Goal: Task Accomplishment & Management: Manage account settings

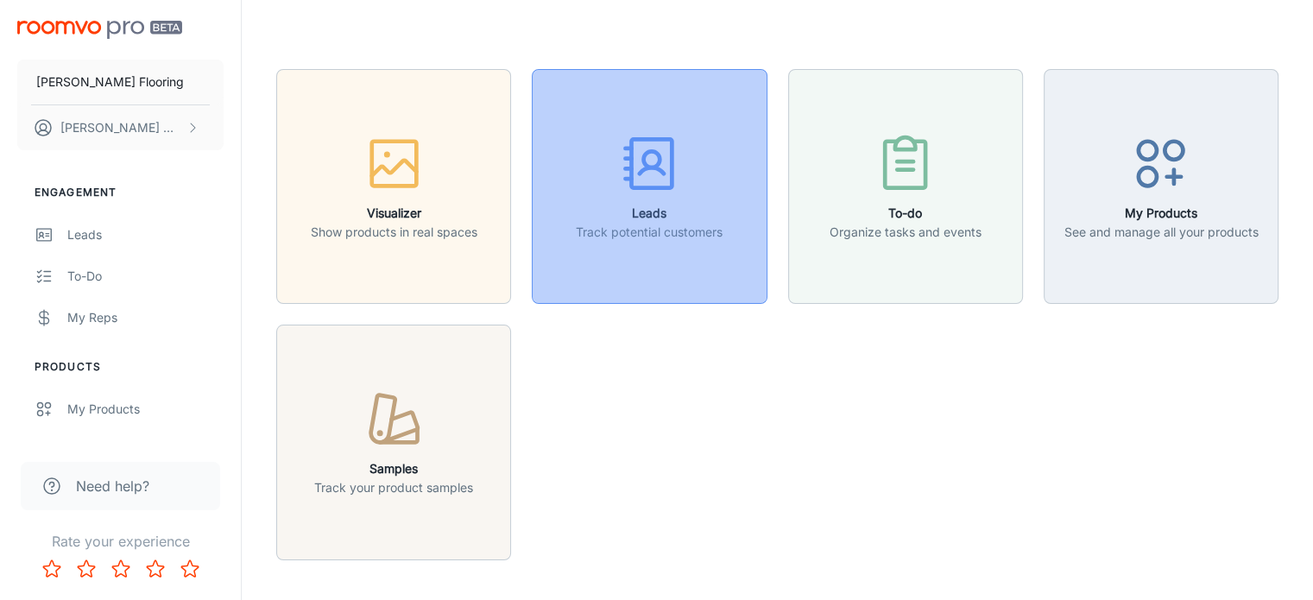
click at [668, 224] on p "Track potential customers" at bounding box center [649, 232] width 147 height 19
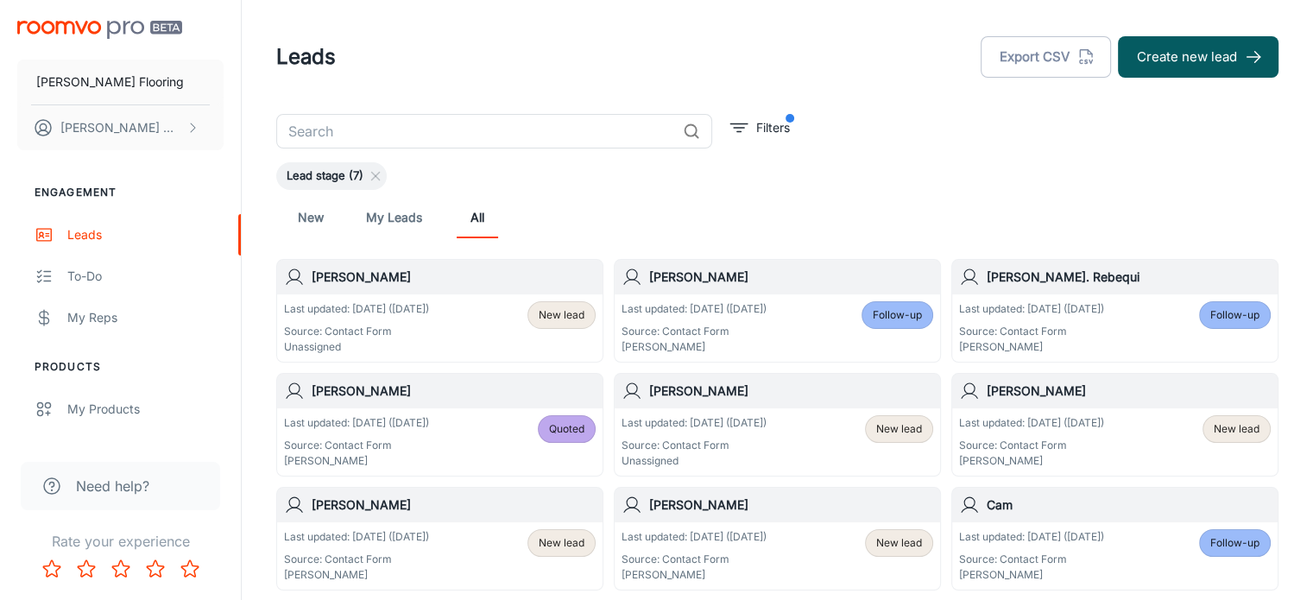
click at [418, 283] on h6 "[PERSON_NAME]" at bounding box center [454, 277] width 284 height 19
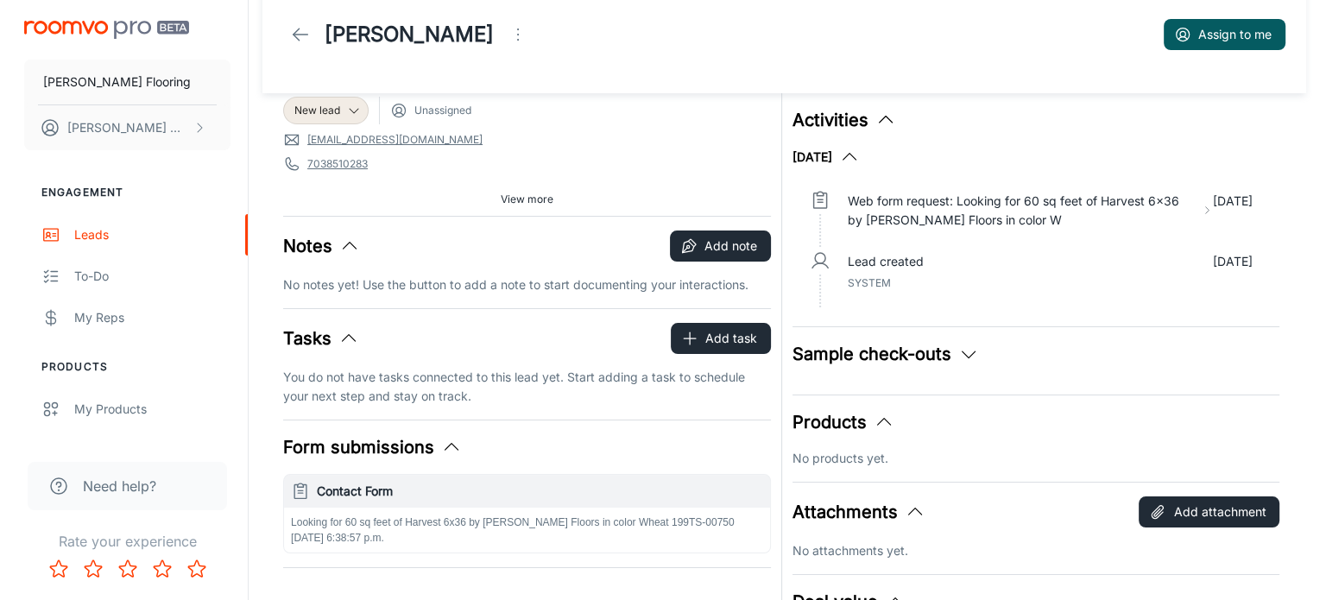
scroll to position [21, 0]
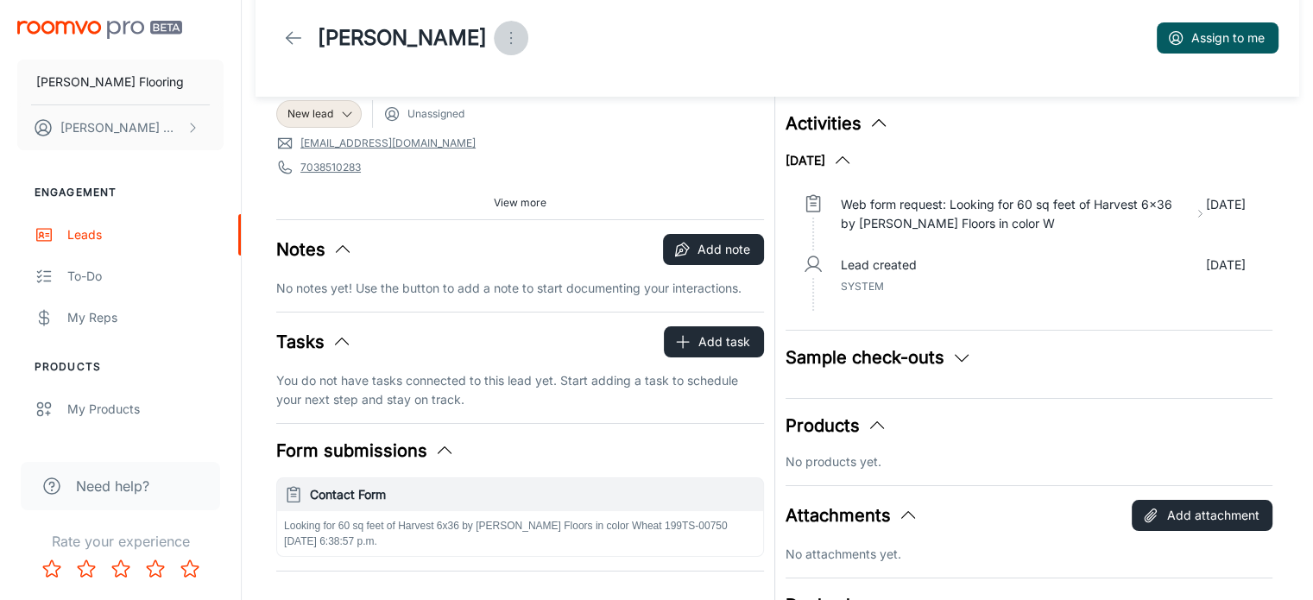
click at [501, 35] on icon "Open menu" at bounding box center [511, 38] width 21 height 21
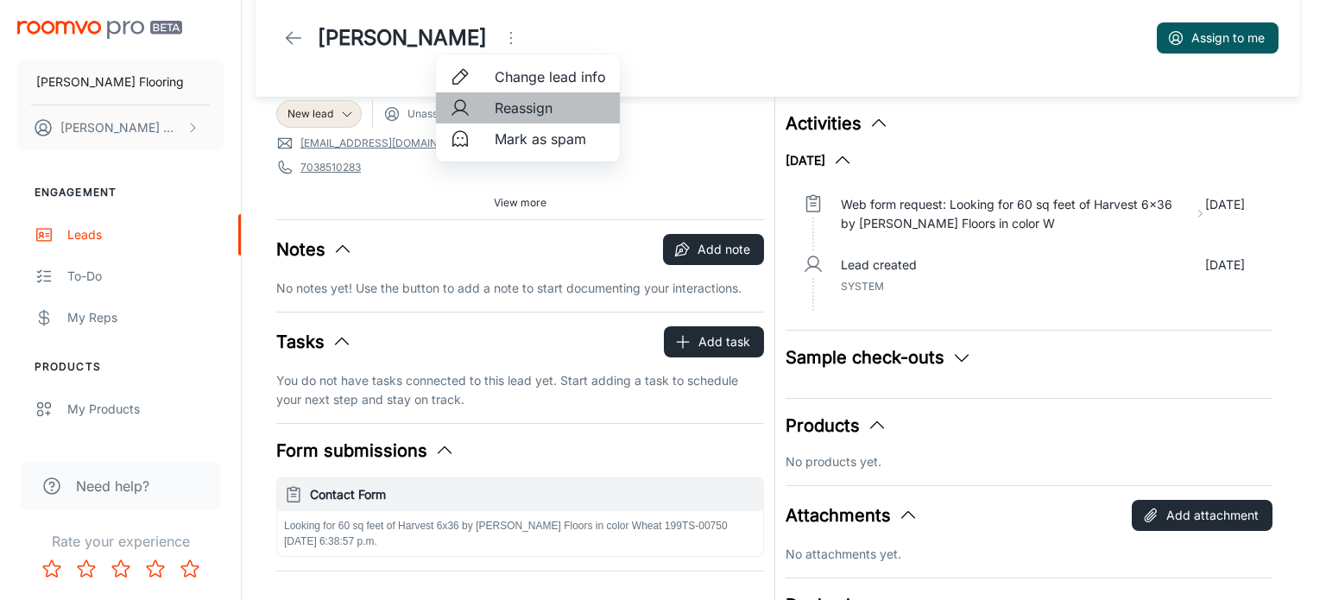
click at [544, 110] on span "Reassign" at bounding box center [549, 108] width 111 height 21
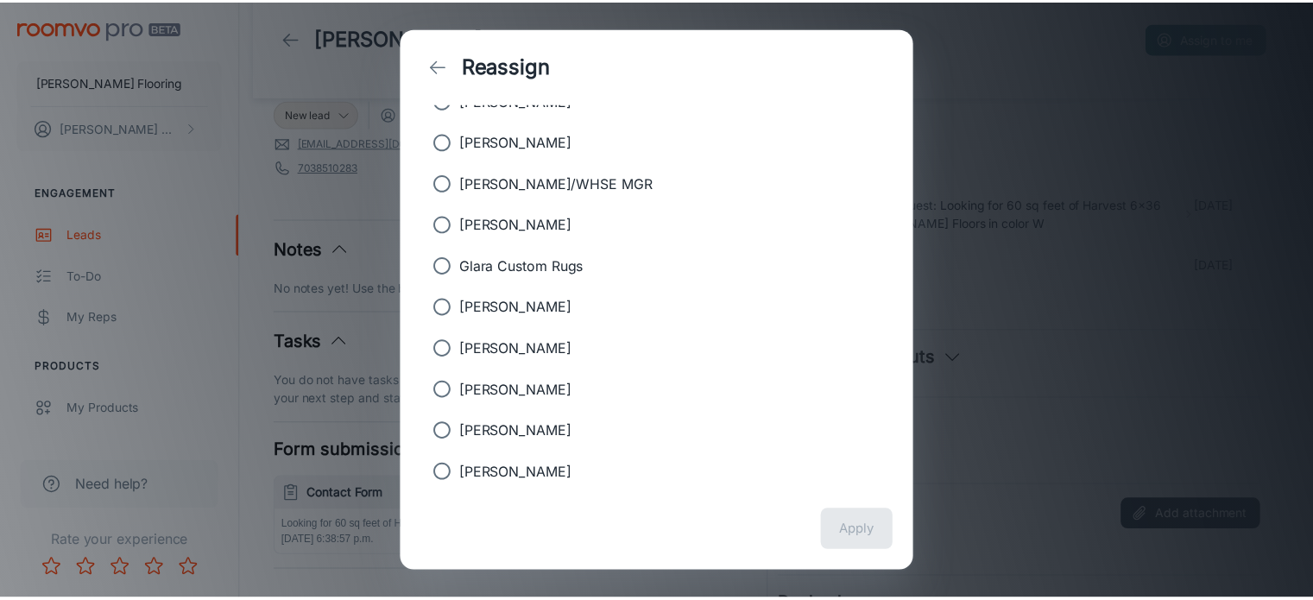
scroll to position [138, 0]
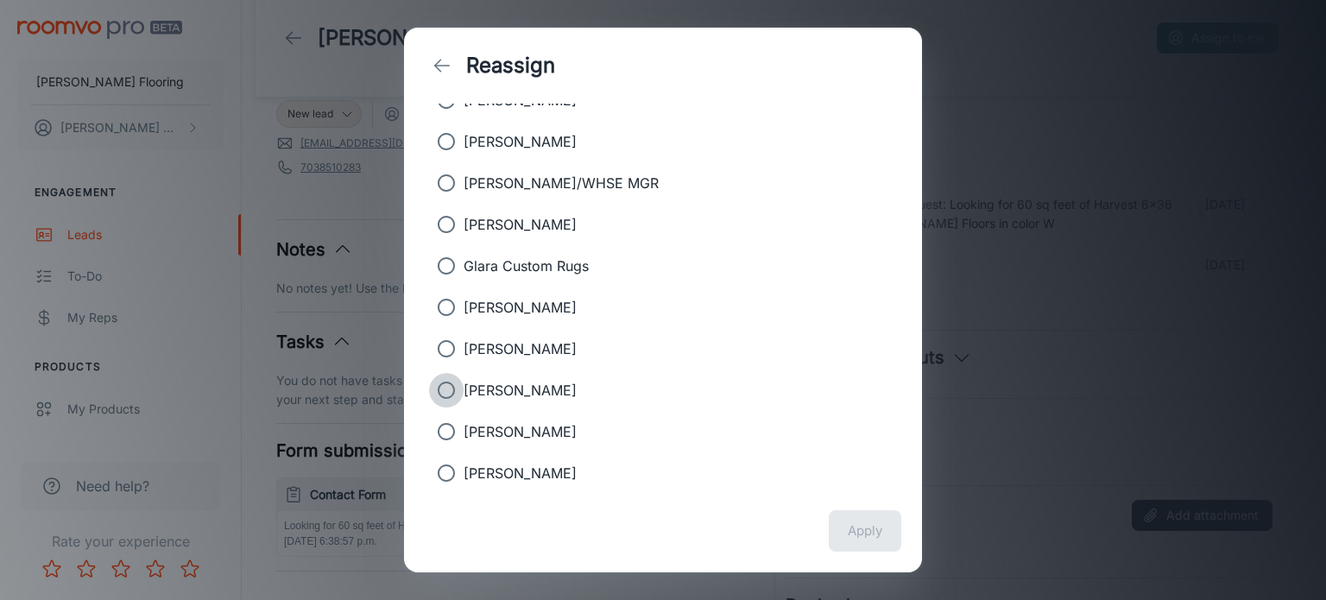
click at [439, 396] on input "[PERSON_NAME]" at bounding box center [446, 390] width 35 height 35
radio input "true"
click at [866, 533] on button "Apply" at bounding box center [864, 530] width 72 height 41
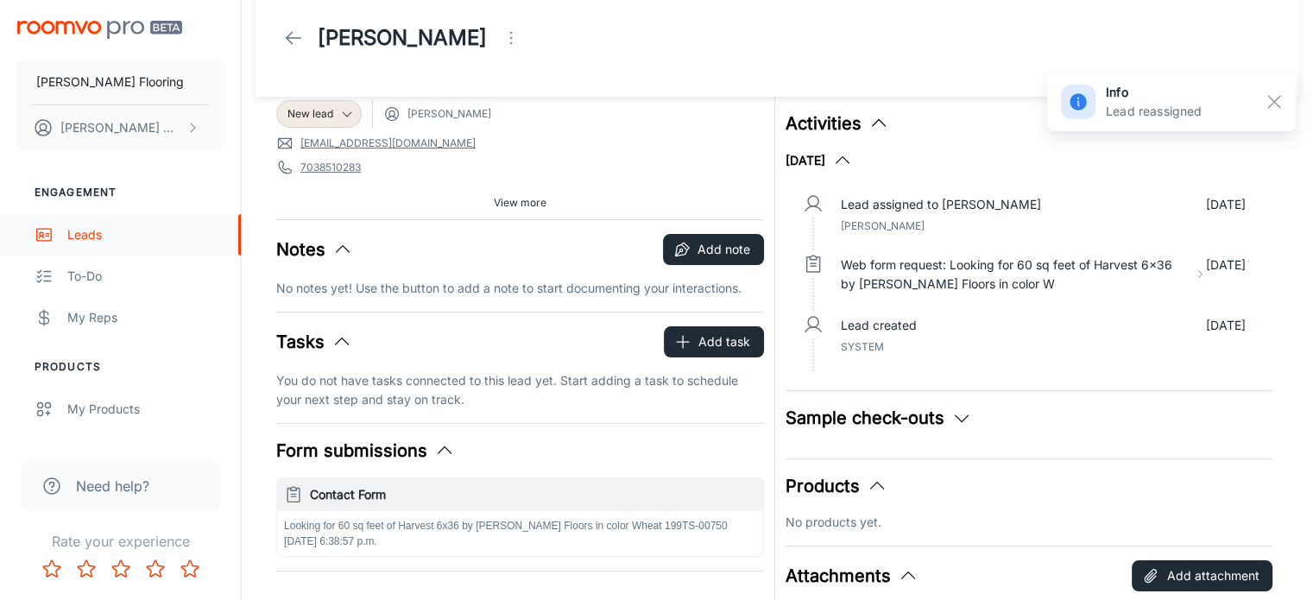
click at [91, 234] on div "Leads" at bounding box center [145, 234] width 156 height 19
